Goal: Task Accomplishment & Management: Understand process/instructions

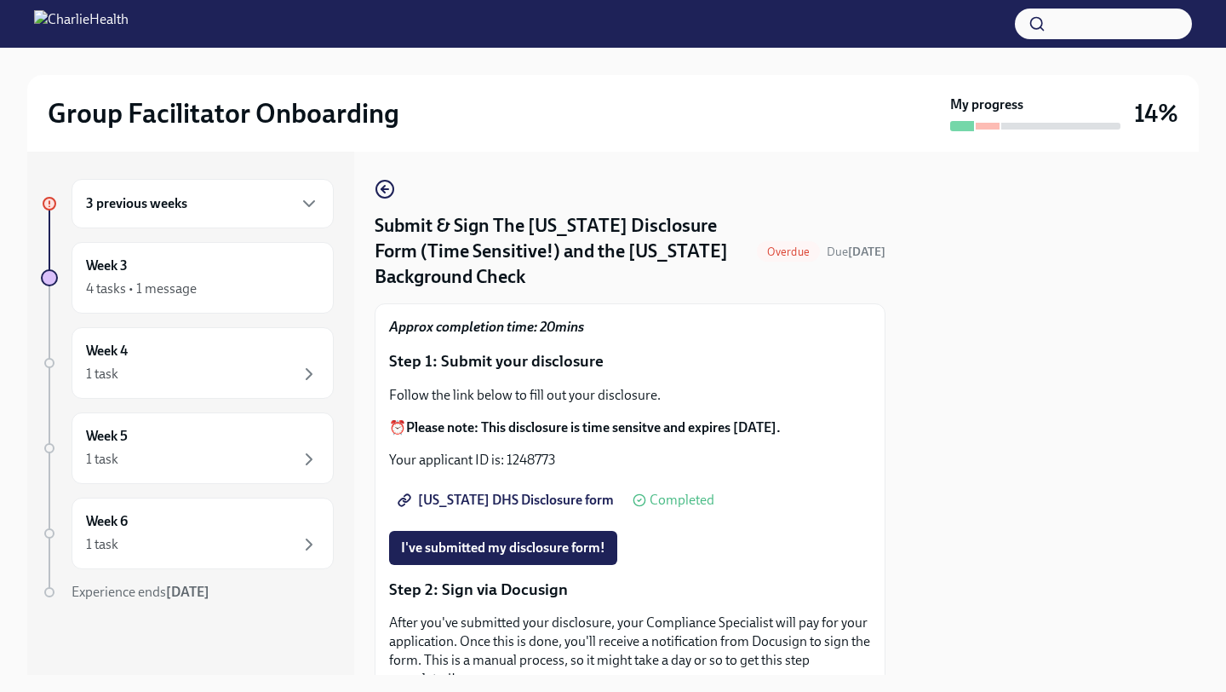
click at [537, 491] on span "[US_STATE] DHS Disclosure form" at bounding box center [507, 499] width 213 height 17
drag, startPoint x: 554, startPoint y: 444, endPoint x: 503, endPoint y: 439, distance: 51.3
click at [503, 451] on p "Your applicant ID is: 1248773" at bounding box center [630, 460] width 482 height 19
copy p "1248773"
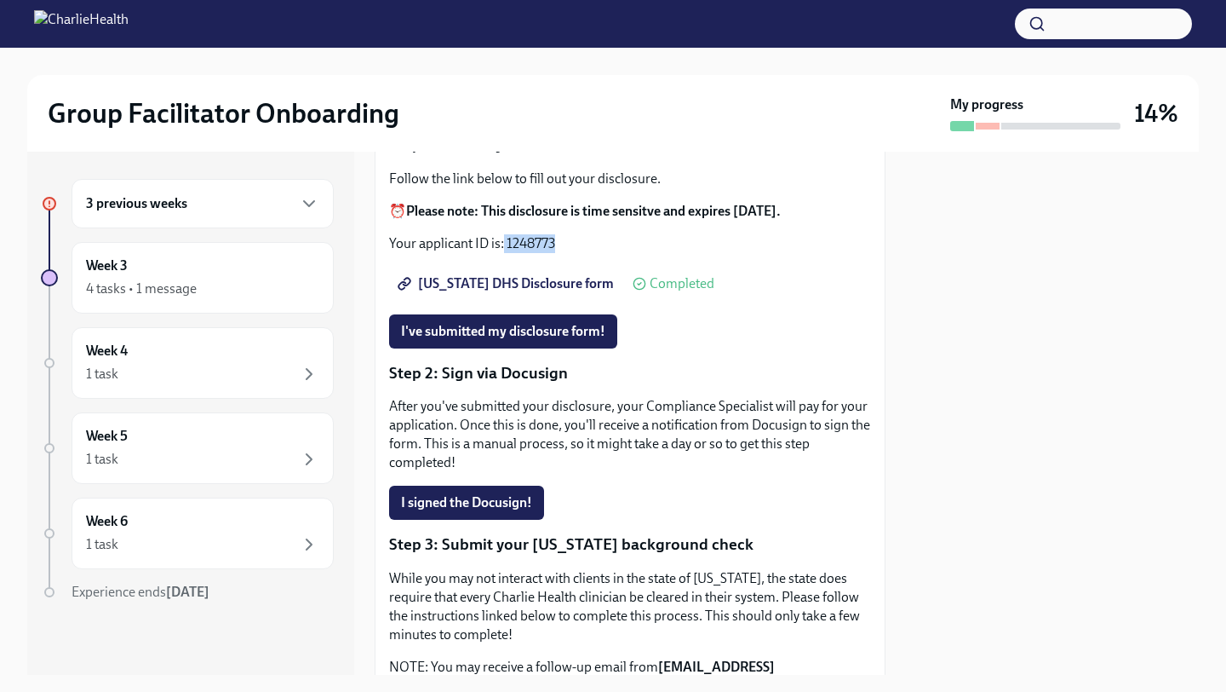
scroll to position [222, 0]
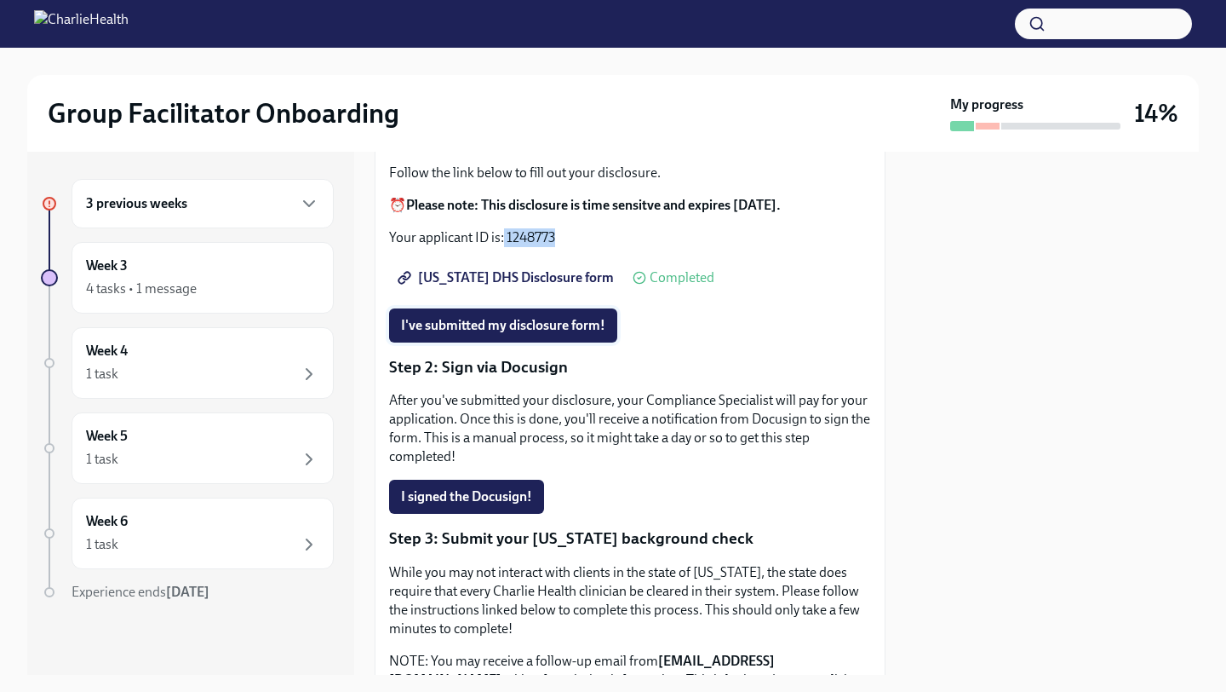
click at [572, 317] on span "I've submitted my disclosure form!" at bounding box center [503, 325] width 204 height 17
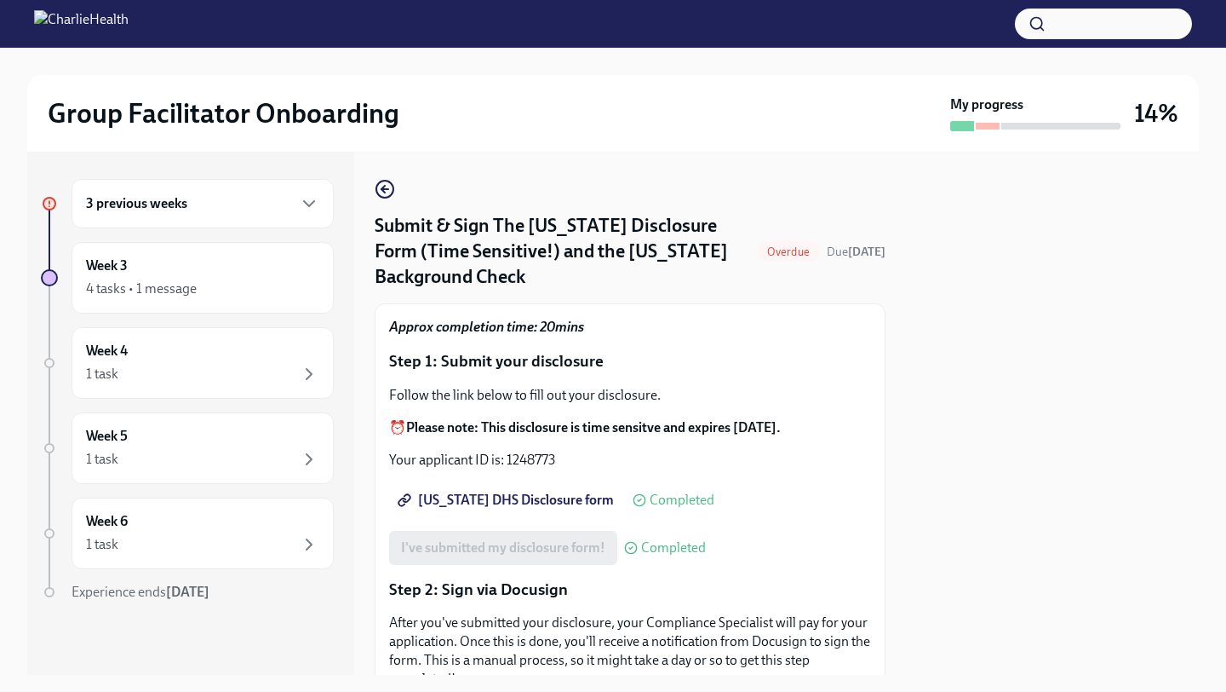
click at [586, 492] on div "[US_STATE] DHS Disclosure form Completed" at bounding box center [551, 500] width 325 height 34
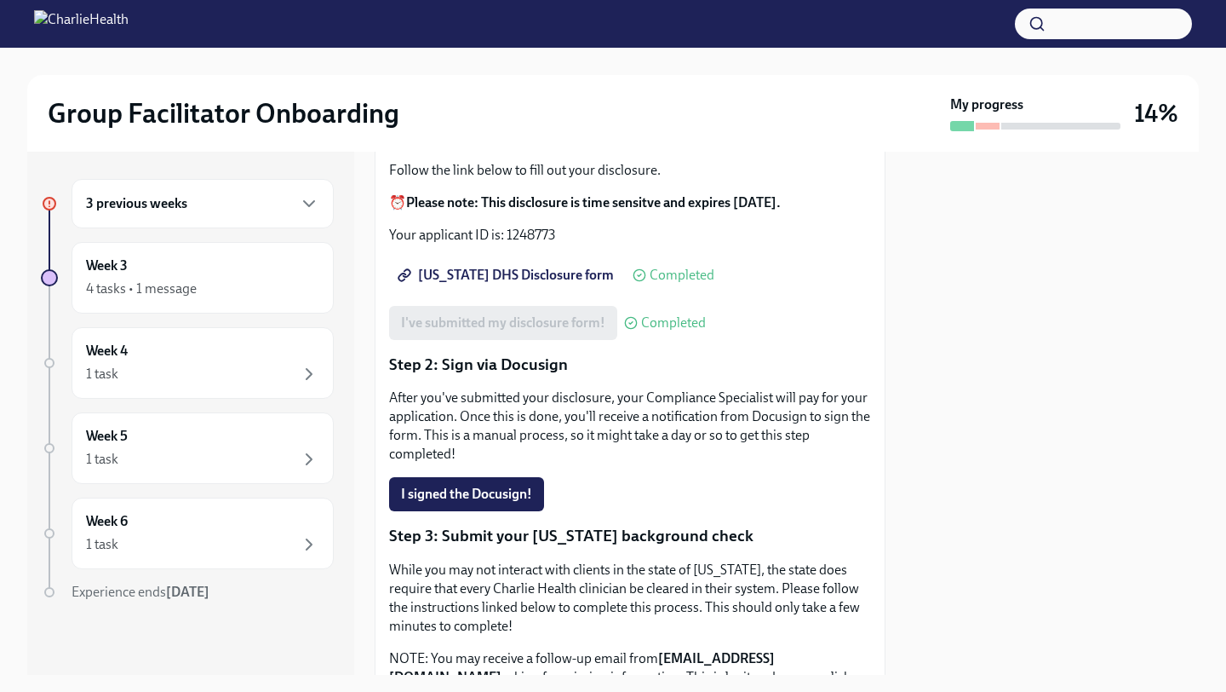
scroll to position [486, 0]
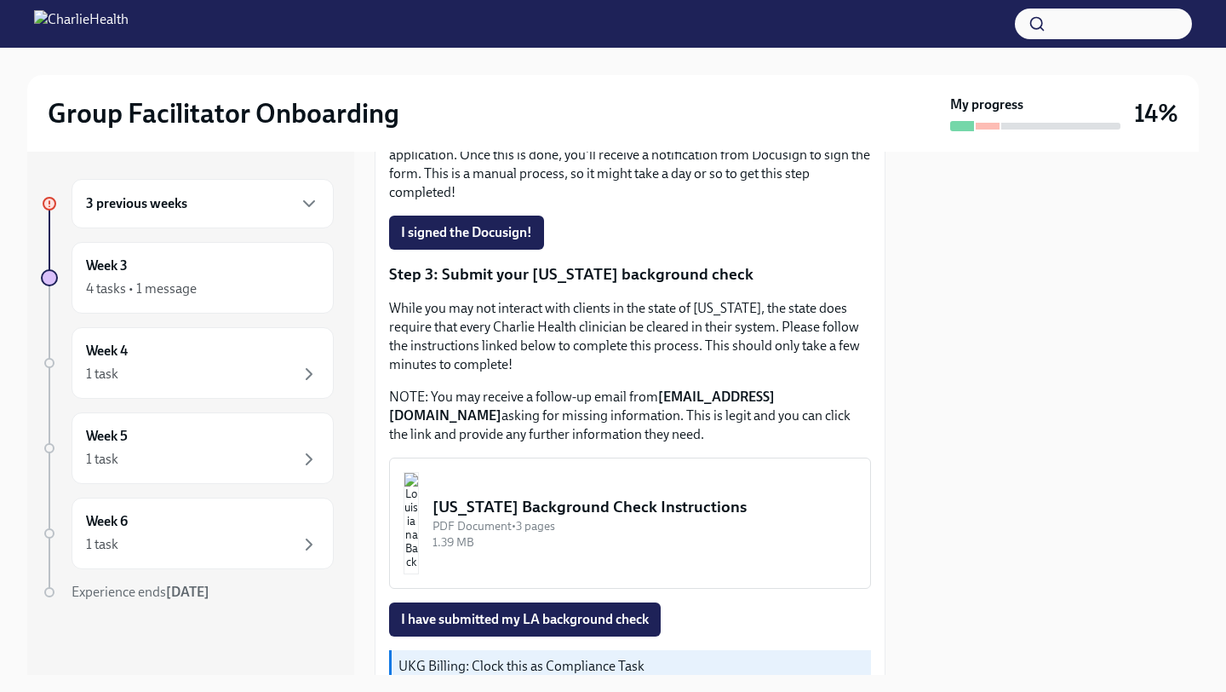
click at [529, 496] on div "[US_STATE] Background Check Instructions" at bounding box center [645, 507] width 424 height 22
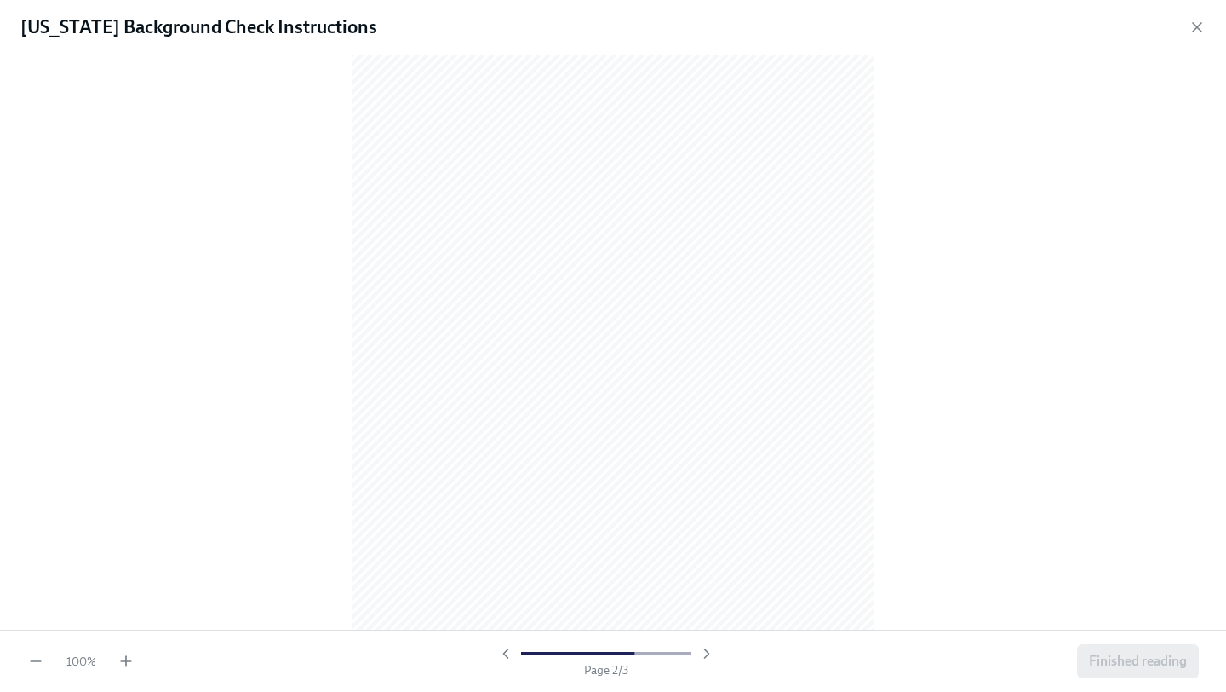
scroll to position [790, 0]
click at [130, 661] on icon "button" at bounding box center [126, 661] width 10 height 0
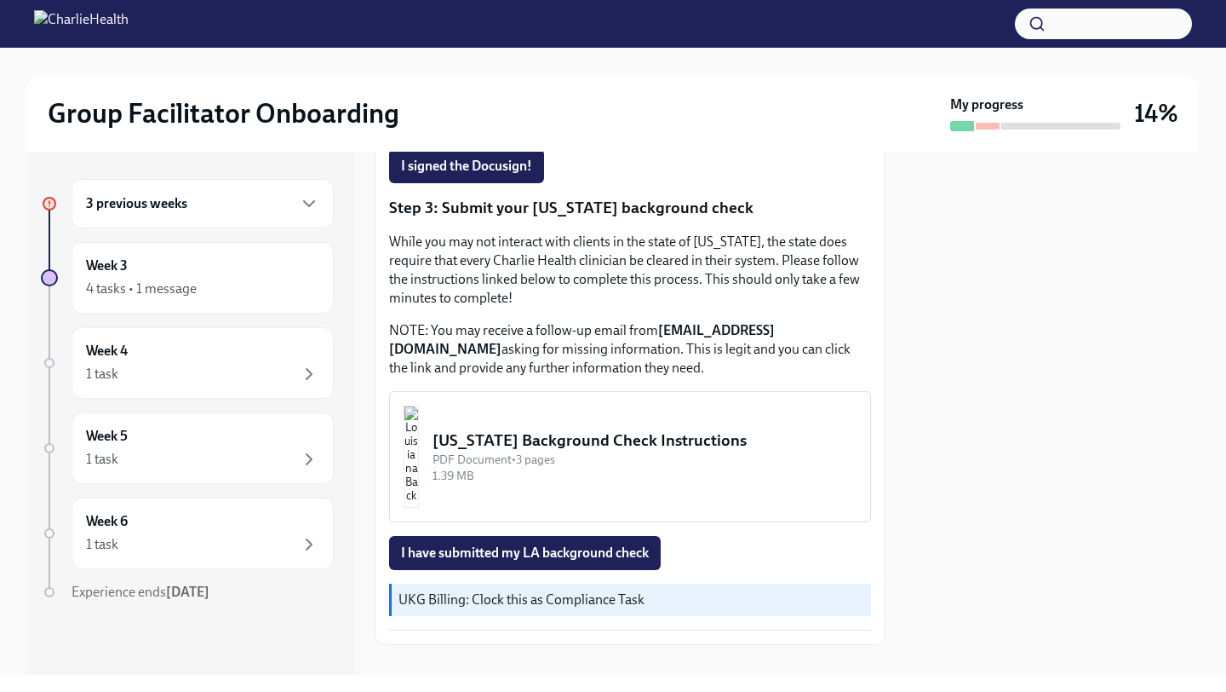
scroll to position [554, 0]
click at [513, 467] on div "1.39 MB" at bounding box center [645, 475] width 424 height 16
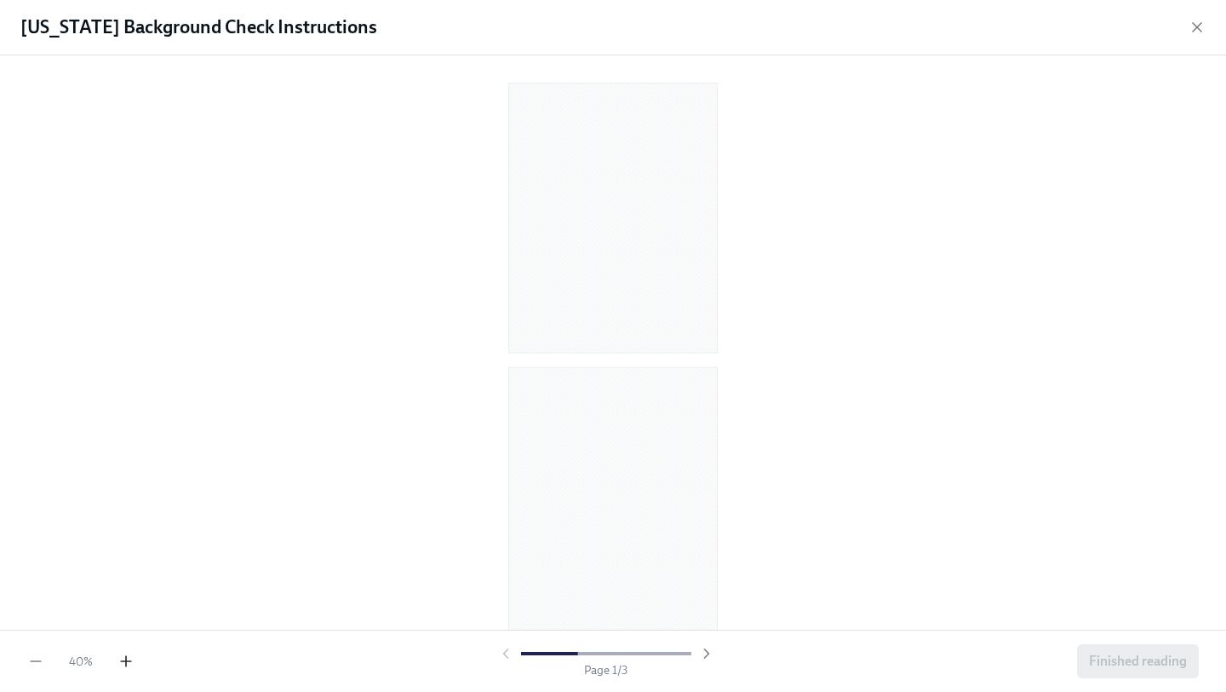
click at [129, 661] on icon "button" at bounding box center [126, 661] width 10 height 0
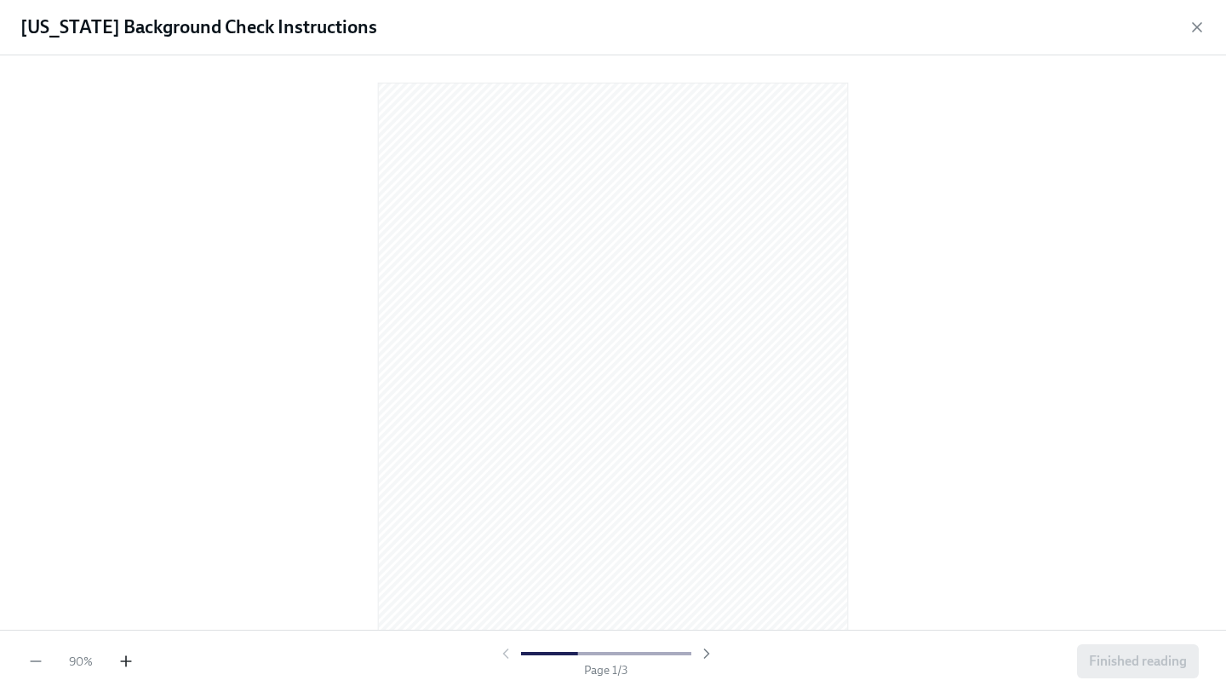
click at [129, 661] on icon "button" at bounding box center [126, 661] width 10 height 0
